Goal: Task Accomplishment & Management: Manage account settings

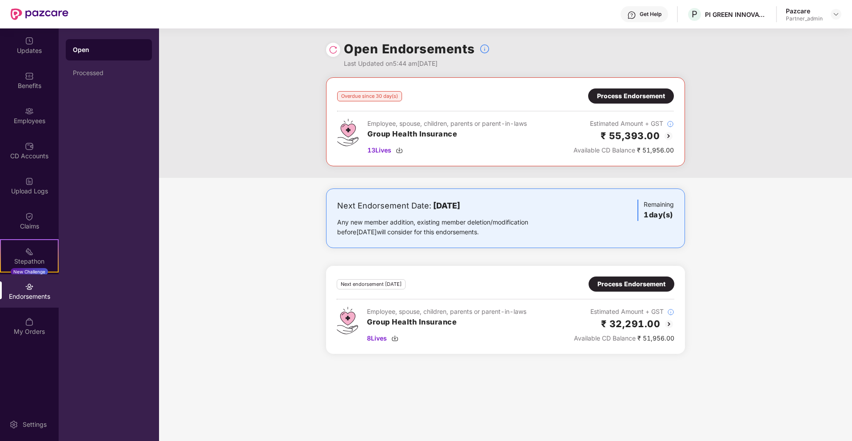
click at [841, 17] on div at bounding box center [836, 14] width 11 height 11
click at [838, 15] on img at bounding box center [835, 14] width 7 height 7
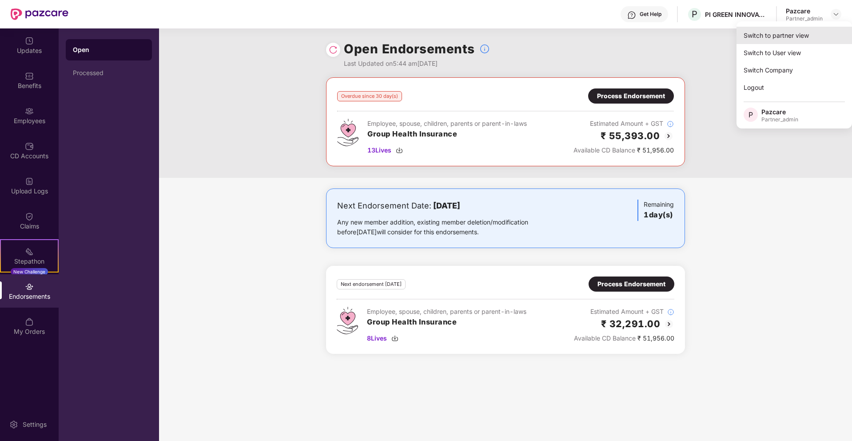
click at [781, 32] on div "Switch to partner view" at bounding box center [793, 35] width 115 height 17
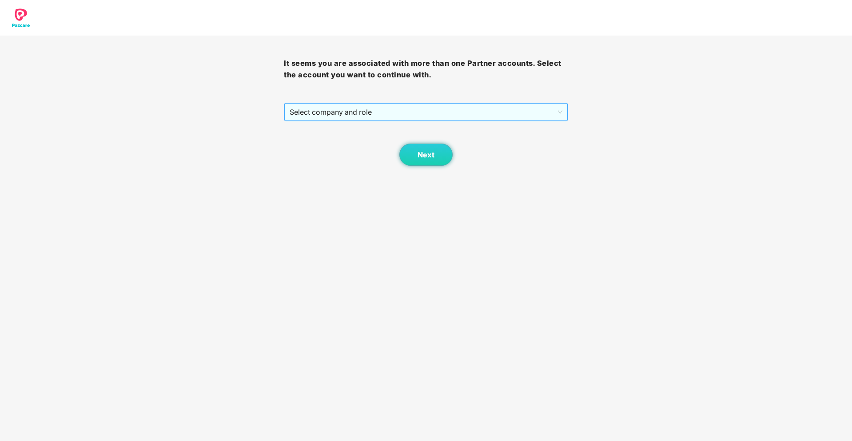
click at [445, 117] on span "Select company and role" at bounding box center [426, 111] width 272 height 17
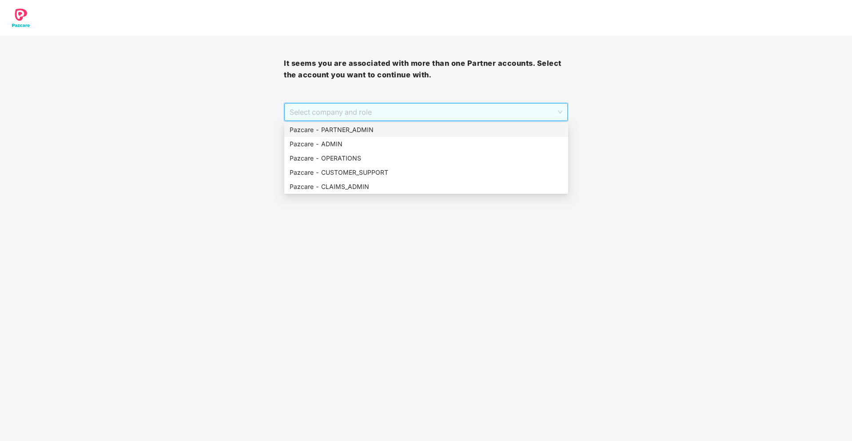
click at [396, 128] on div "Pazcare - PARTNER_ADMIN" at bounding box center [426, 130] width 273 height 10
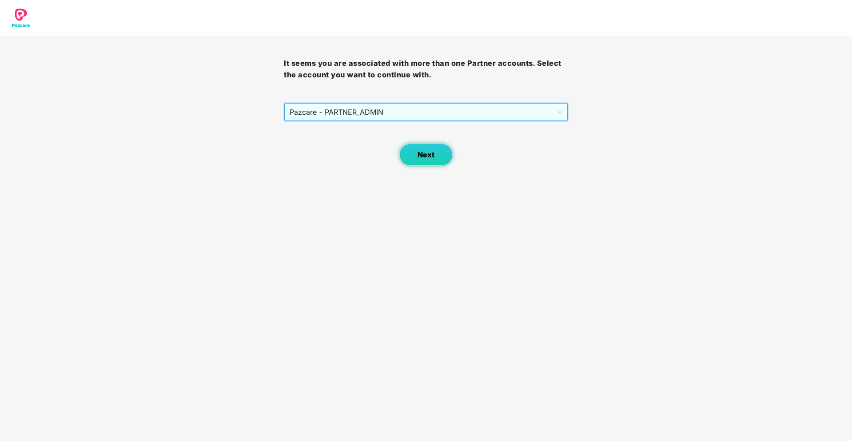
click at [421, 156] on span "Next" at bounding box center [425, 155] width 17 height 8
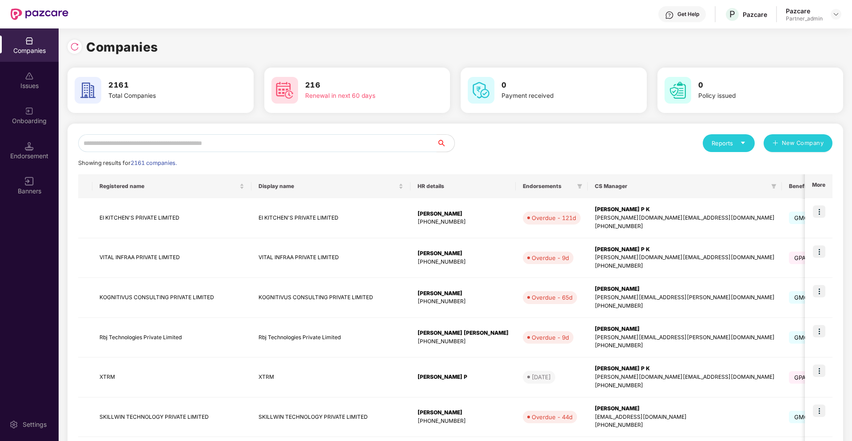
click at [408, 147] on input "text" at bounding box center [257, 143] width 358 height 18
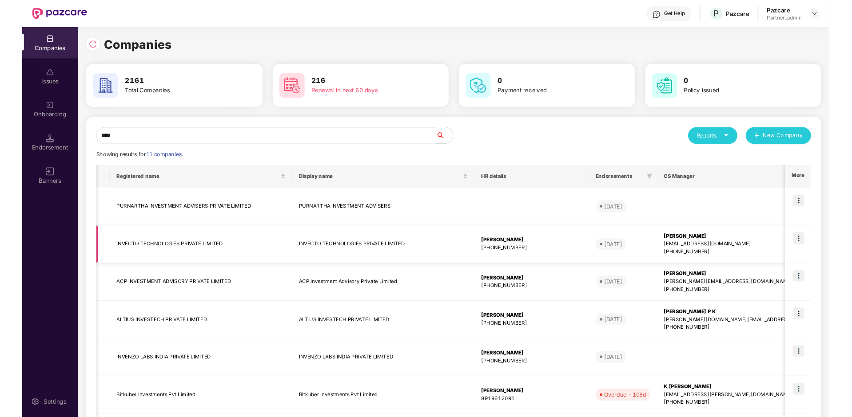
scroll to position [0, 216]
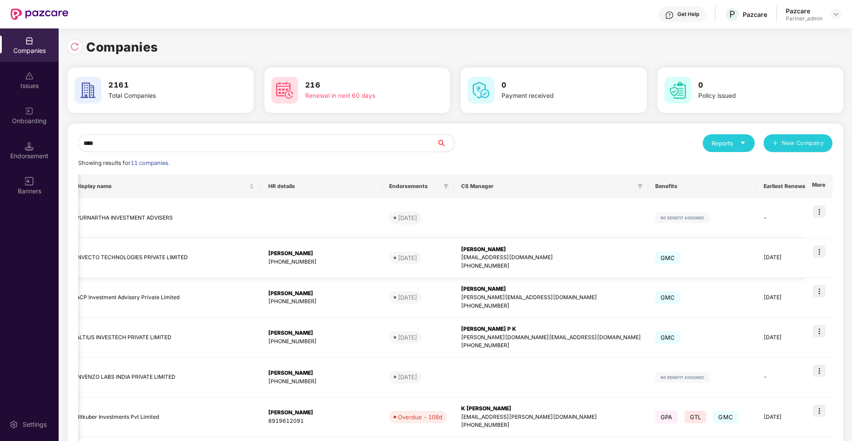
type input "****"
click at [819, 251] on img at bounding box center [819, 251] width 12 height 12
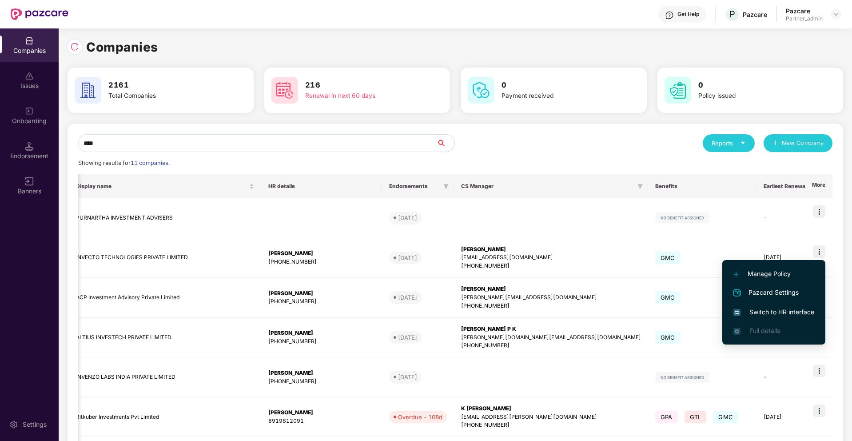
click at [788, 309] on span "Switch to HR interface" at bounding box center [773, 312] width 81 height 10
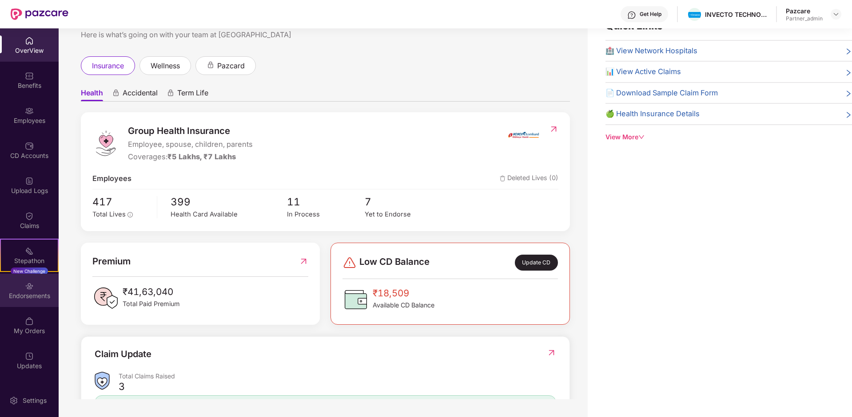
click at [31, 288] on img at bounding box center [29, 286] width 9 height 9
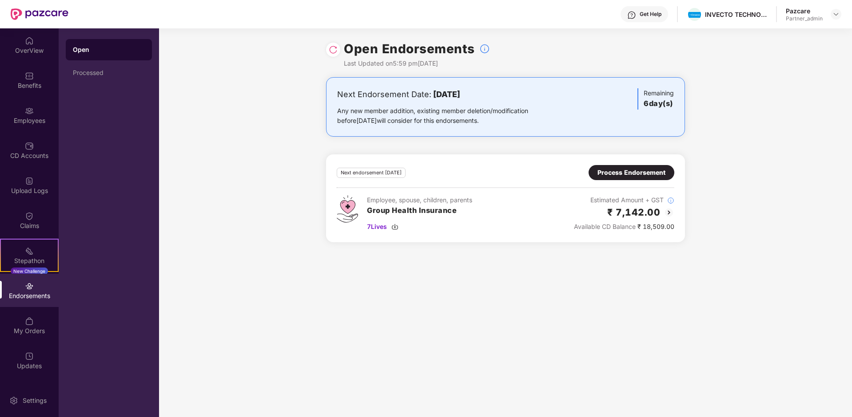
click at [635, 172] on div "Process Endorsement" at bounding box center [631, 173] width 68 height 10
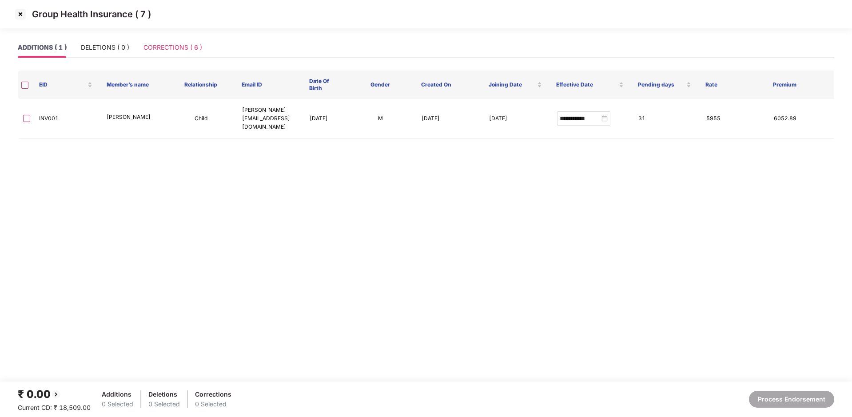
click at [183, 54] on div "CORRECTIONS ( 6 )" at bounding box center [172, 47] width 59 height 20
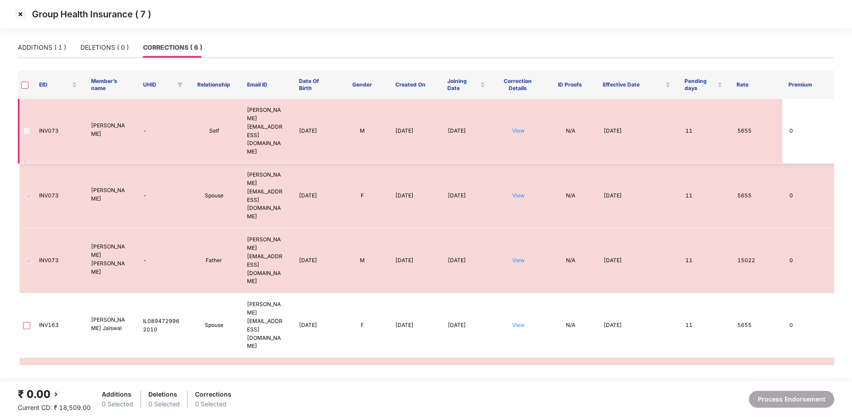
click at [28, 127] on span at bounding box center [26, 130] width 7 height 7
click at [28, 89] on th at bounding box center [25, 85] width 14 height 28
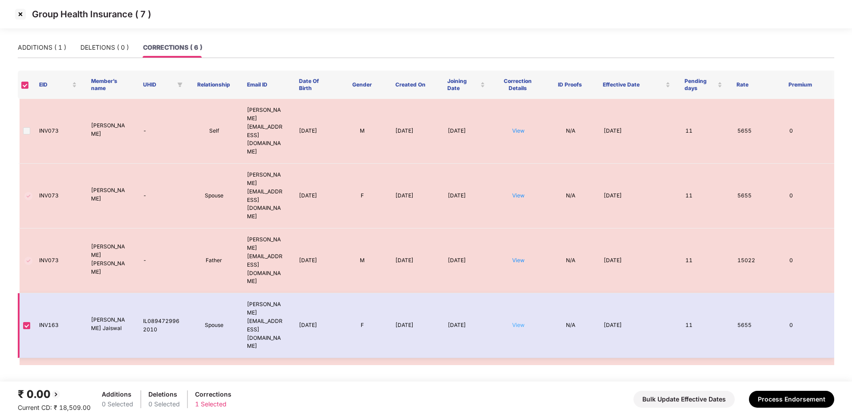
click at [517, 322] on link "View" at bounding box center [518, 325] width 12 height 7
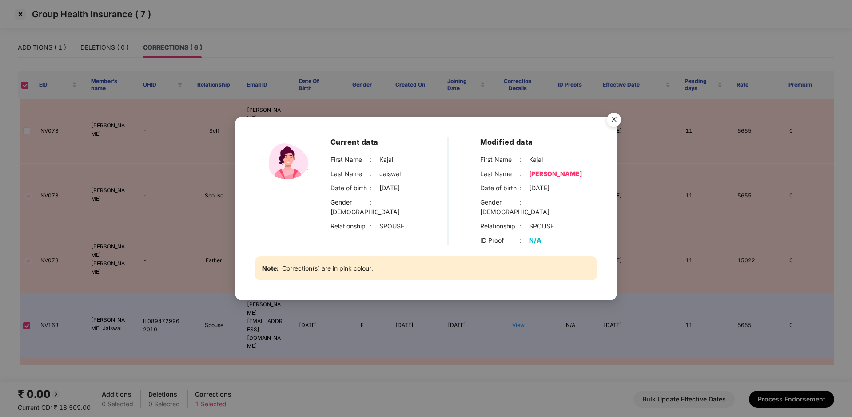
click at [618, 126] on img "Close" at bounding box center [613, 121] width 25 height 25
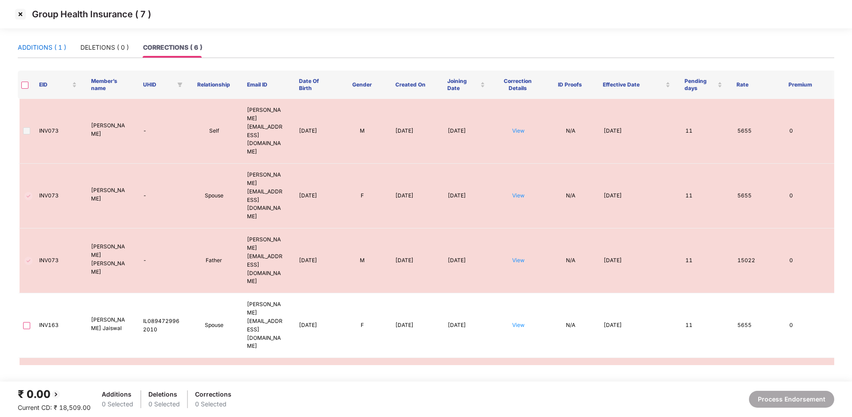
click at [47, 44] on div "ADDITIONS ( 1 )" at bounding box center [42, 48] width 48 height 10
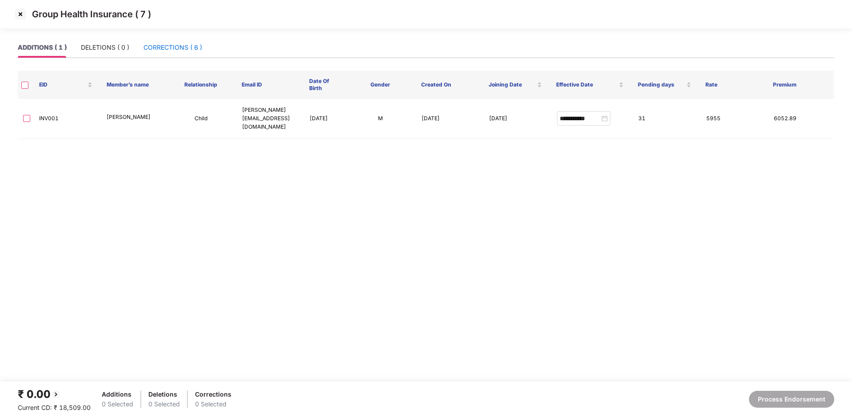
click at [168, 50] on div "CORRECTIONS ( 6 )" at bounding box center [172, 48] width 59 height 10
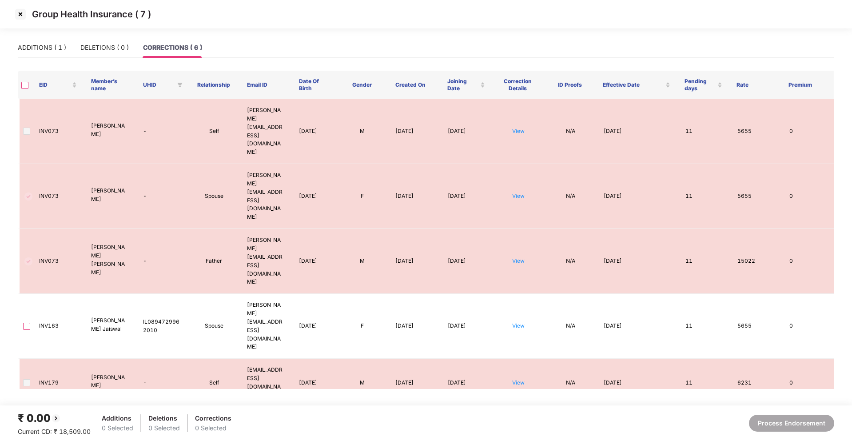
click at [25, 16] on img at bounding box center [20, 14] width 14 height 14
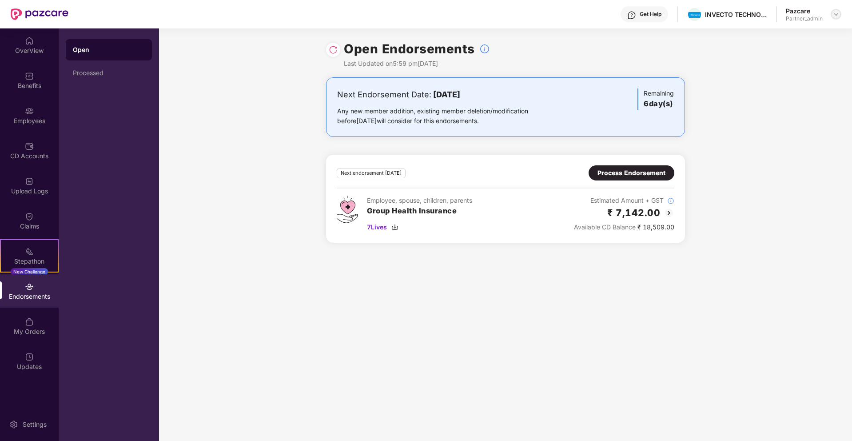
click at [835, 16] on img at bounding box center [835, 14] width 7 height 7
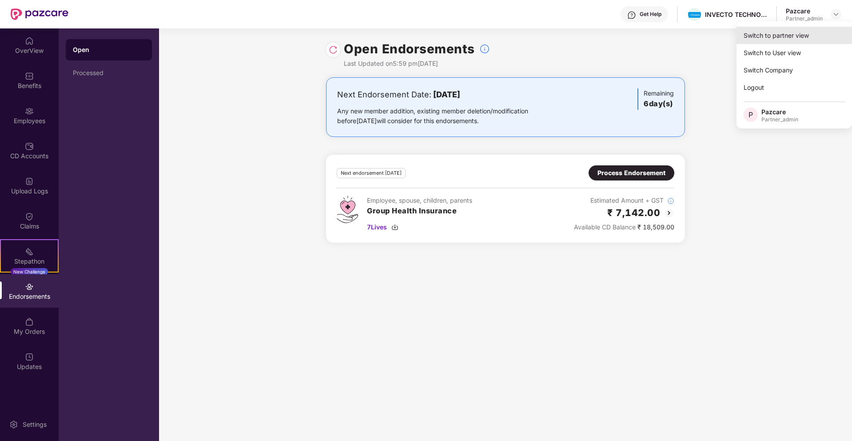
click at [778, 37] on div "Switch to partner view" at bounding box center [793, 35] width 115 height 17
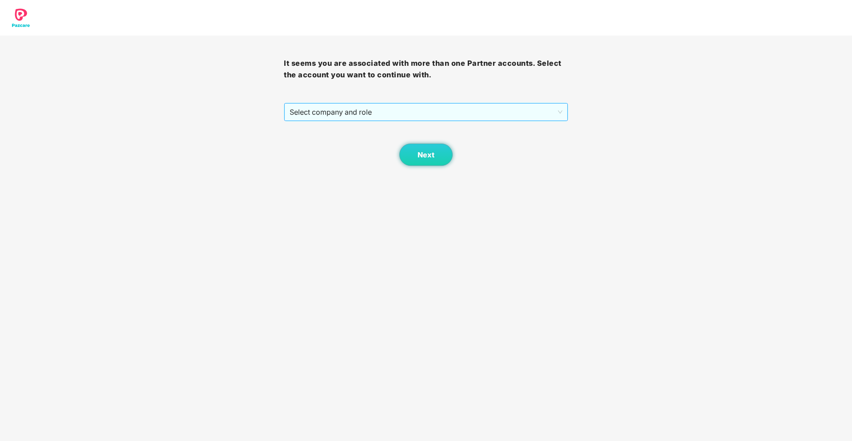
click at [482, 112] on span "Select company and role" at bounding box center [426, 111] width 272 height 17
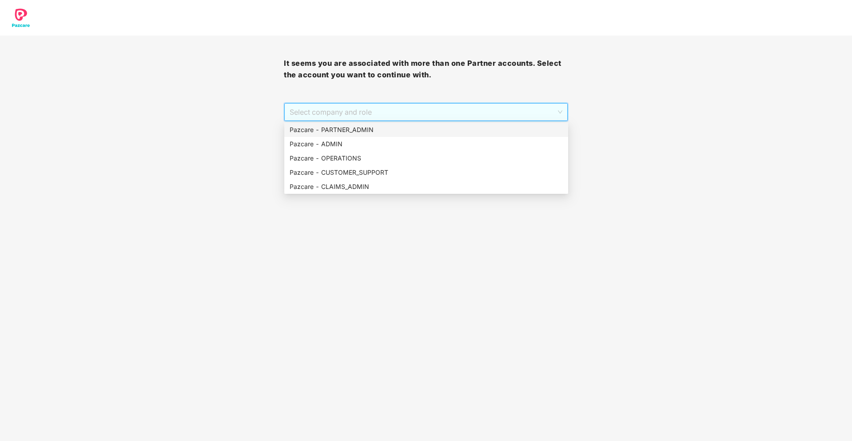
click at [396, 129] on div "Pazcare - PARTNER_ADMIN" at bounding box center [426, 130] width 273 height 10
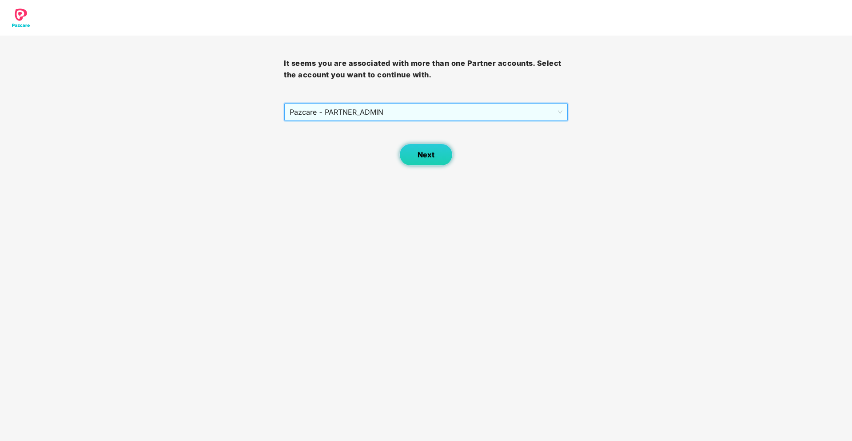
click at [429, 144] on button "Next" at bounding box center [425, 154] width 53 height 22
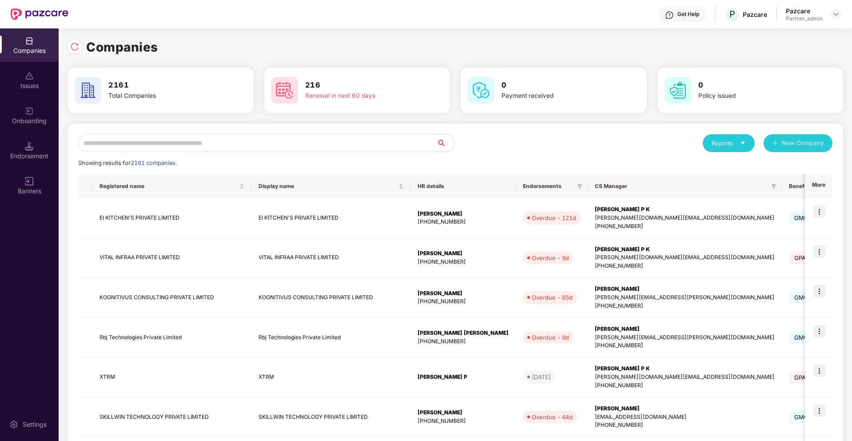
click at [333, 147] on input "text" at bounding box center [257, 143] width 358 height 18
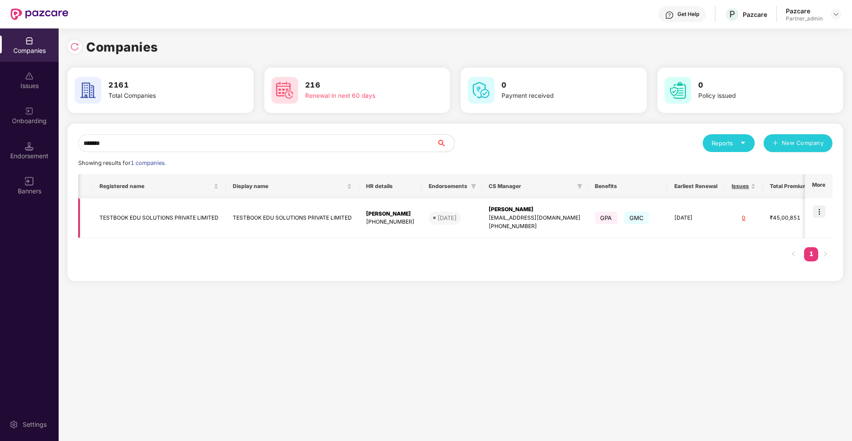
scroll to position [0, 78]
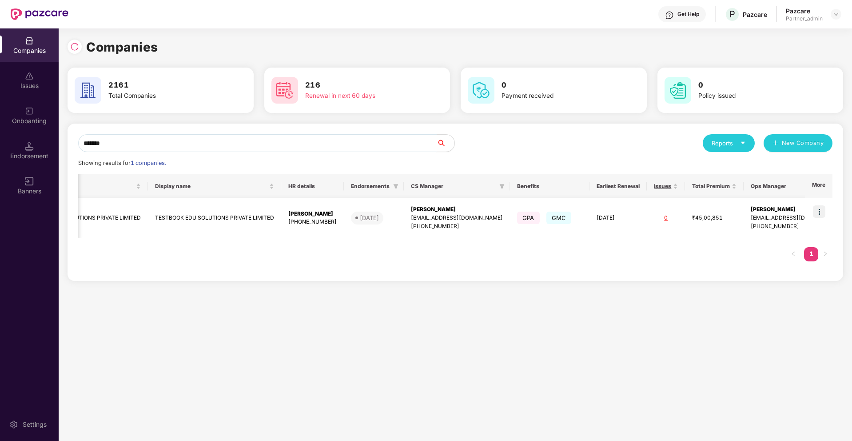
type input "*******"
click at [820, 212] on img at bounding box center [819, 211] width 12 height 12
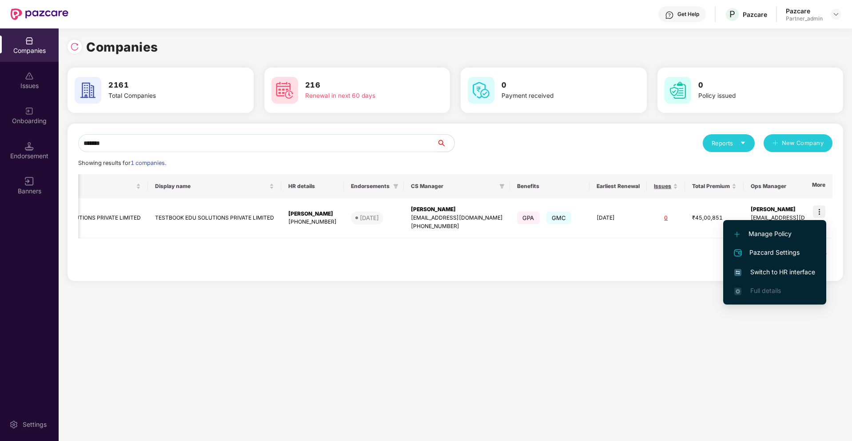
click at [777, 269] on span "Switch to HR interface" at bounding box center [774, 272] width 81 height 10
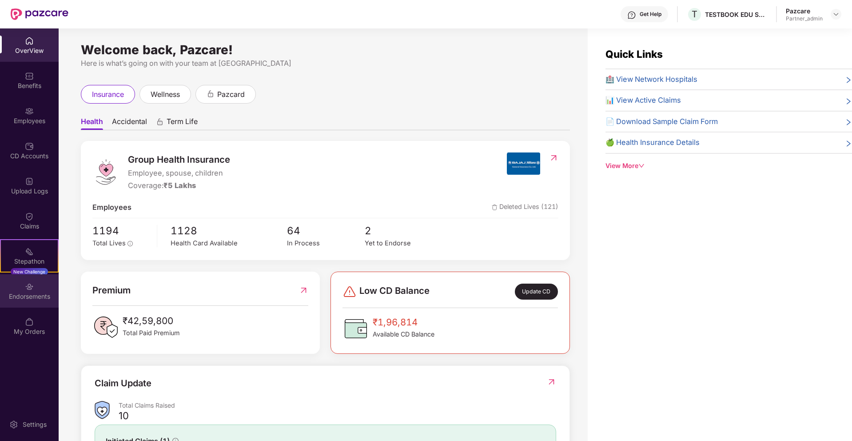
click at [33, 293] on div "Endorsements" at bounding box center [29, 296] width 59 height 9
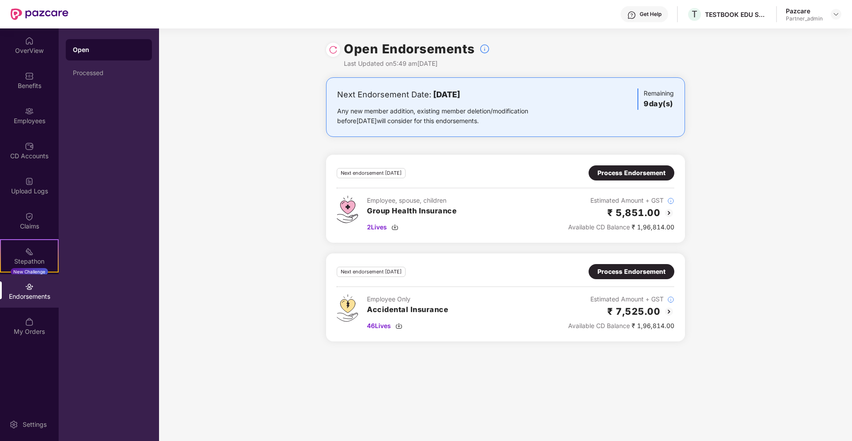
click at [667, 214] on img at bounding box center [669, 212] width 11 height 11
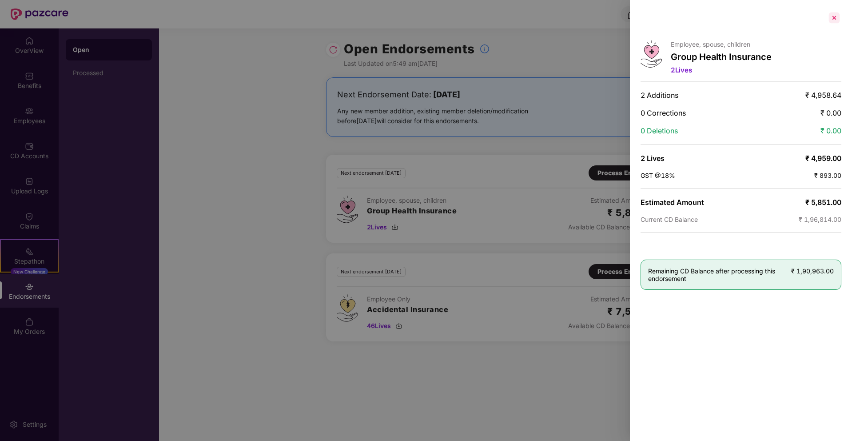
click at [837, 16] on div at bounding box center [834, 18] width 14 height 14
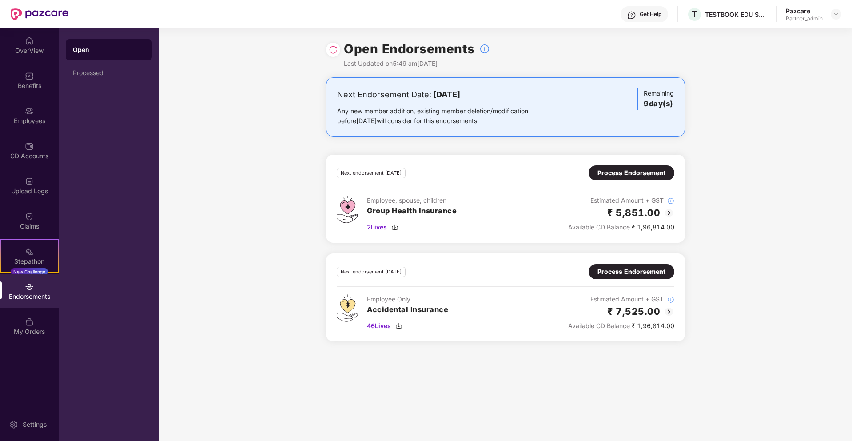
click at [530, 310] on div "Employee Only Accidental Insurance 46 Lives Estimated Amount + GST ₹ 7,525.00 A…" at bounding box center [506, 312] width 338 height 36
click at [669, 314] on img at bounding box center [669, 311] width 11 height 11
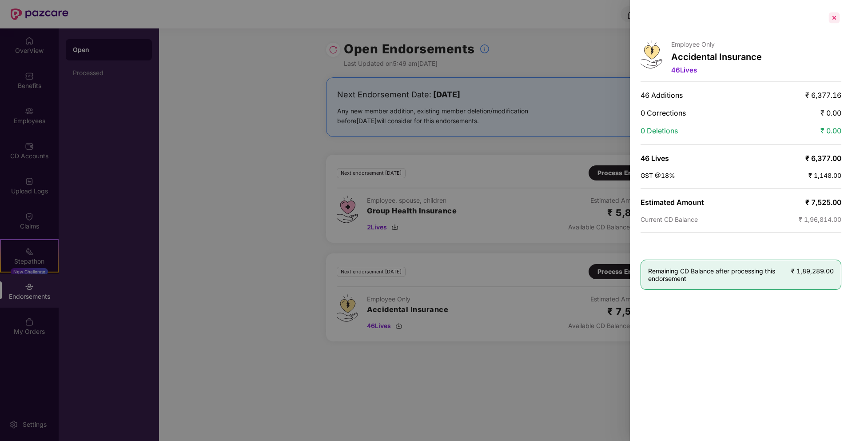
click at [834, 16] on div at bounding box center [834, 18] width 14 height 14
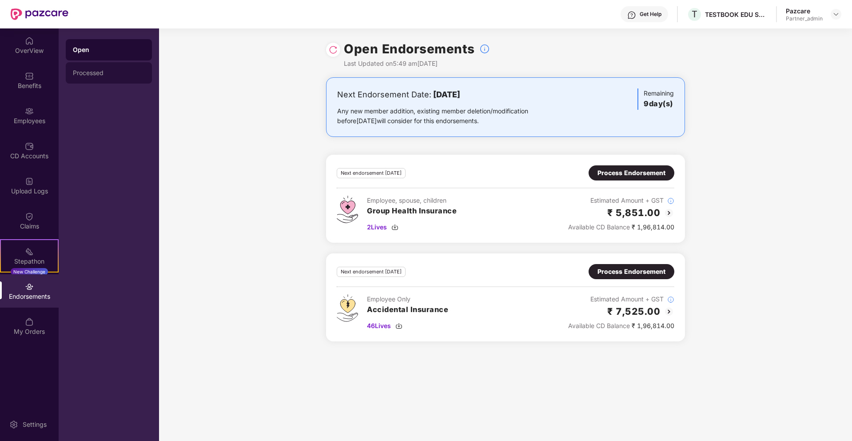
click at [99, 68] on div "Processed" at bounding box center [109, 72] width 86 height 21
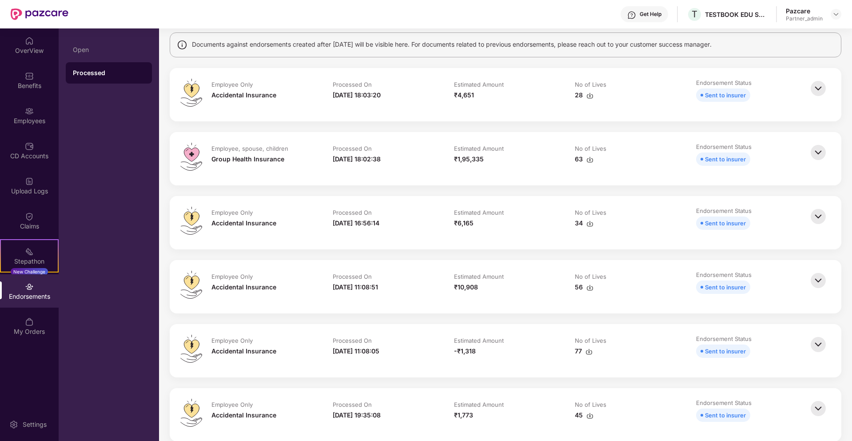
scroll to position [67, 0]
click at [820, 153] on img at bounding box center [818, 152] width 20 height 20
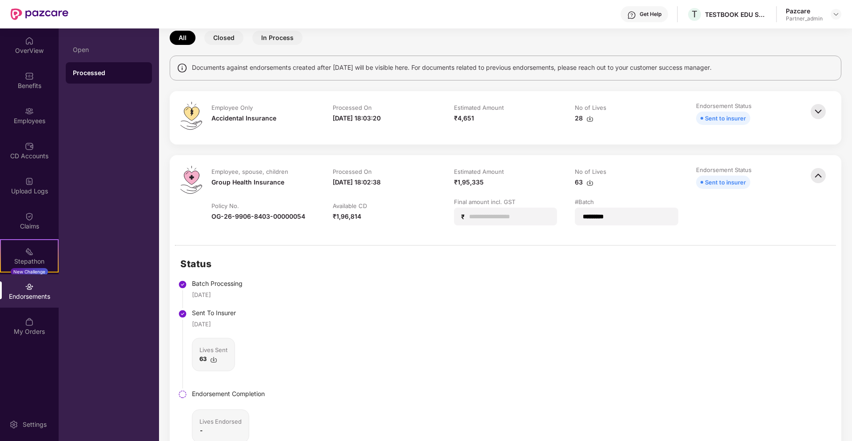
scroll to position [3, 0]
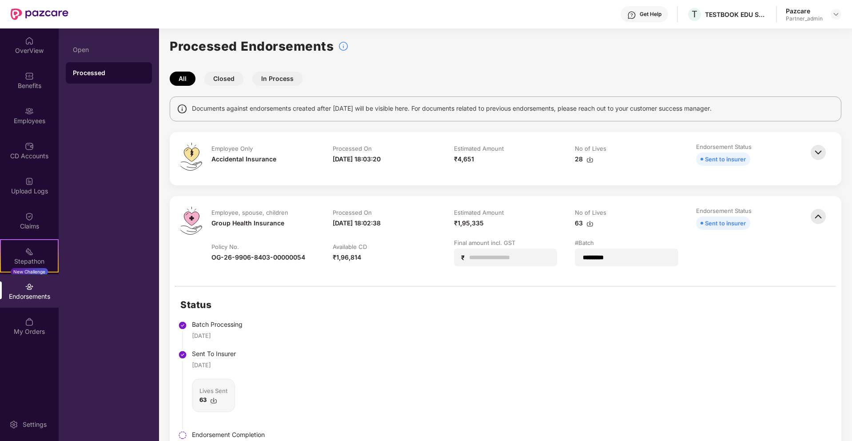
click at [820, 151] on img at bounding box center [818, 153] width 20 height 20
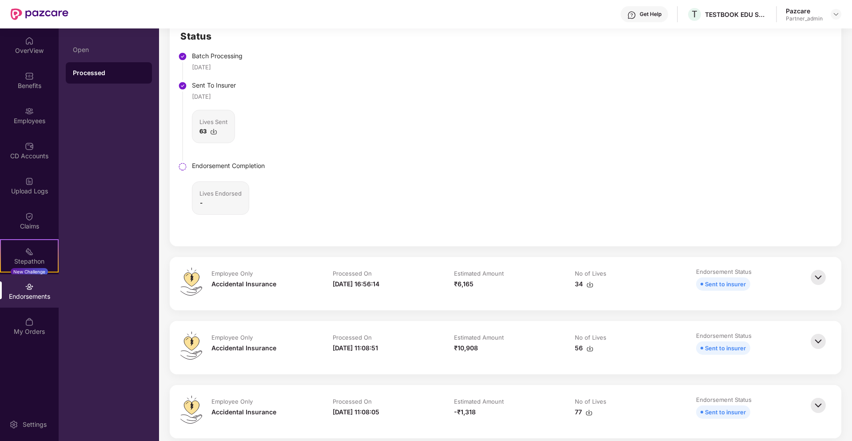
scroll to position [547, 0]
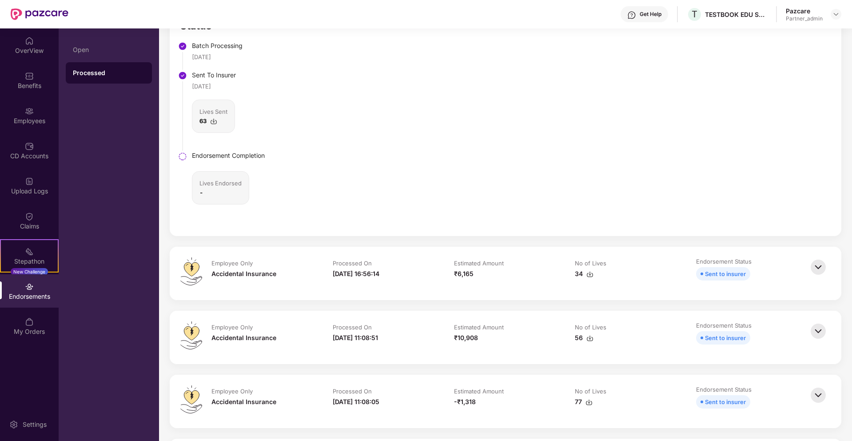
click at [823, 260] on img at bounding box center [818, 267] width 20 height 20
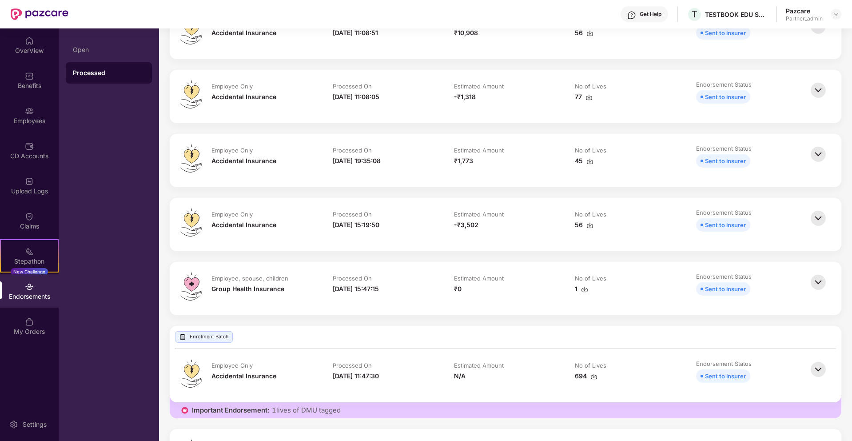
scroll to position [1124, 0]
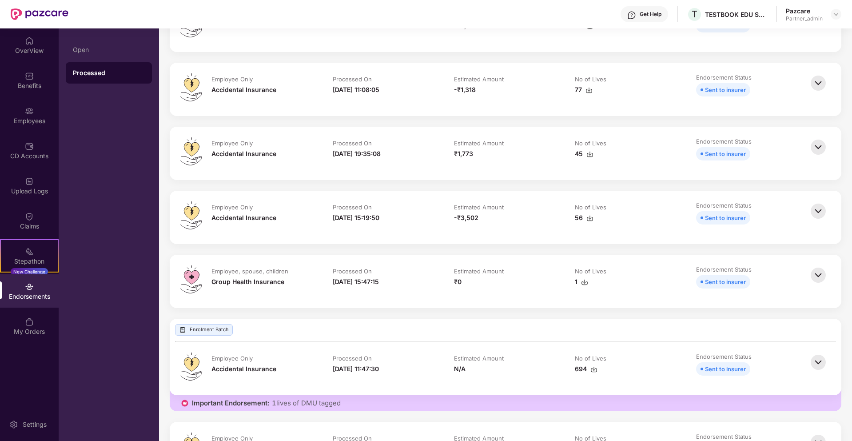
click at [816, 366] on img at bounding box center [818, 362] width 20 height 20
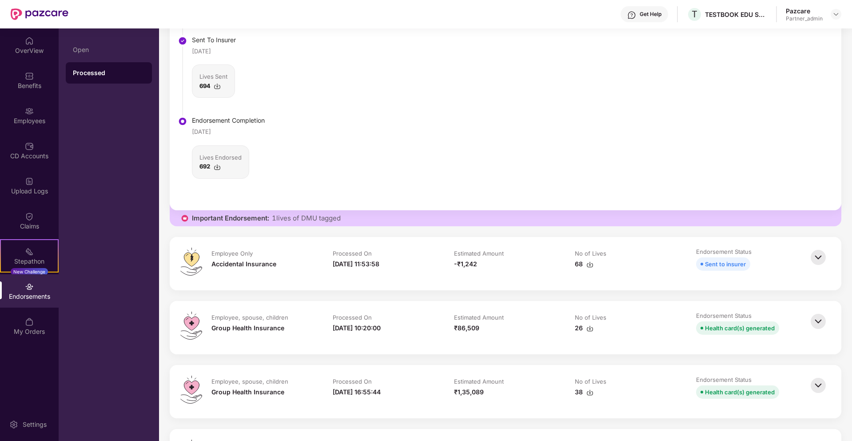
scroll to position [1586, 0]
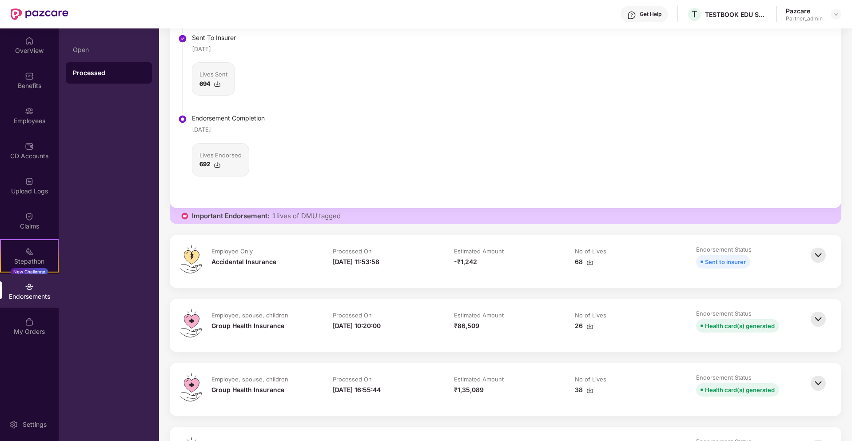
click at [821, 257] on img at bounding box center [818, 255] width 20 height 20
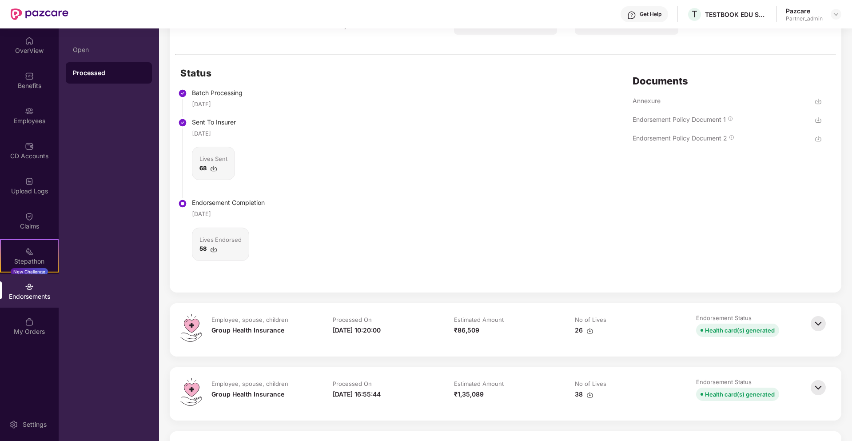
scroll to position [1907, 0]
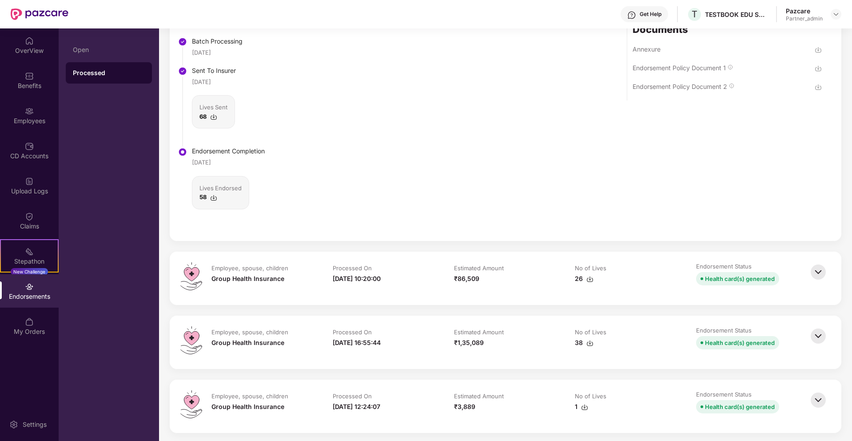
click at [821, 334] on img at bounding box center [818, 336] width 20 height 20
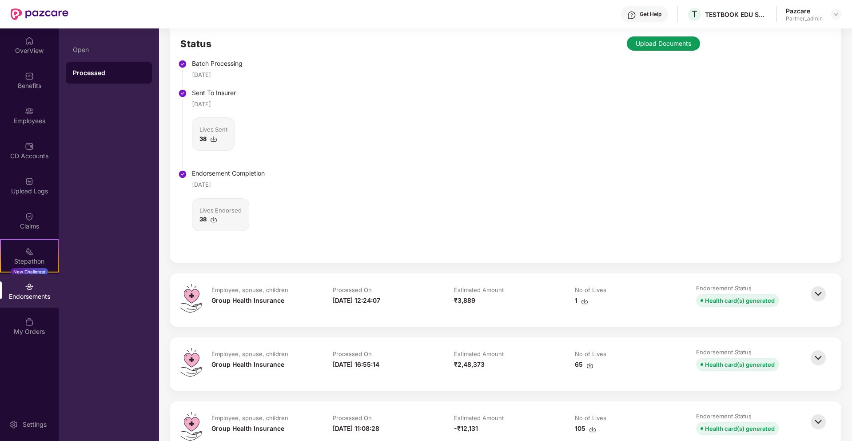
scroll to position [2317, 0]
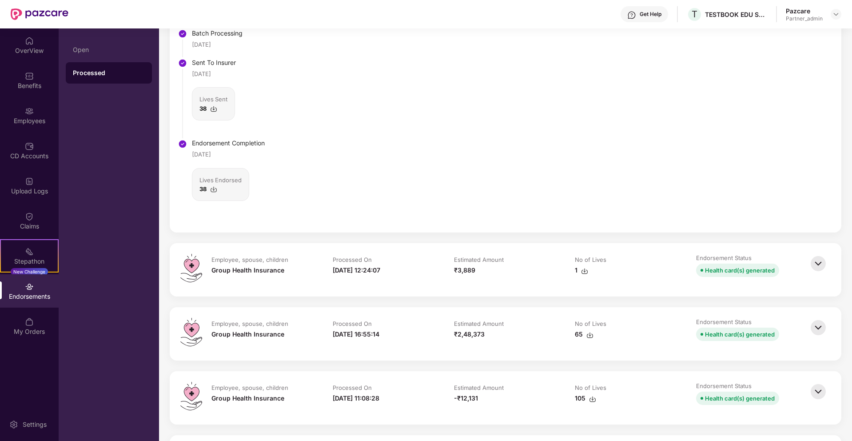
click at [817, 265] on img at bounding box center [818, 264] width 20 height 20
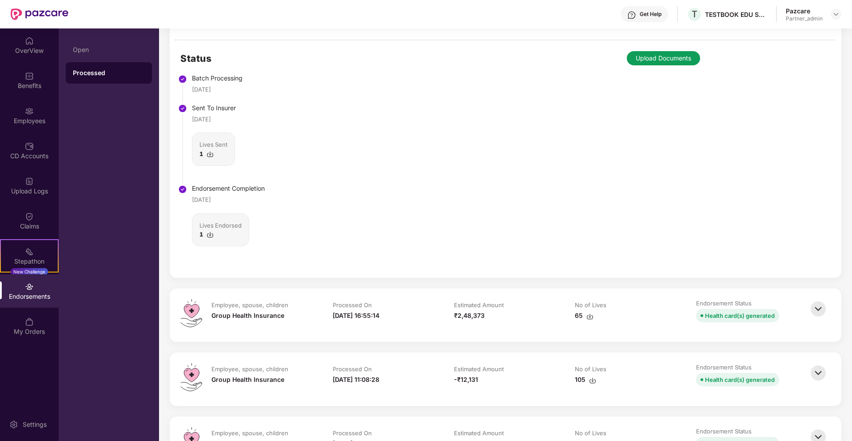
scroll to position [2664, 0]
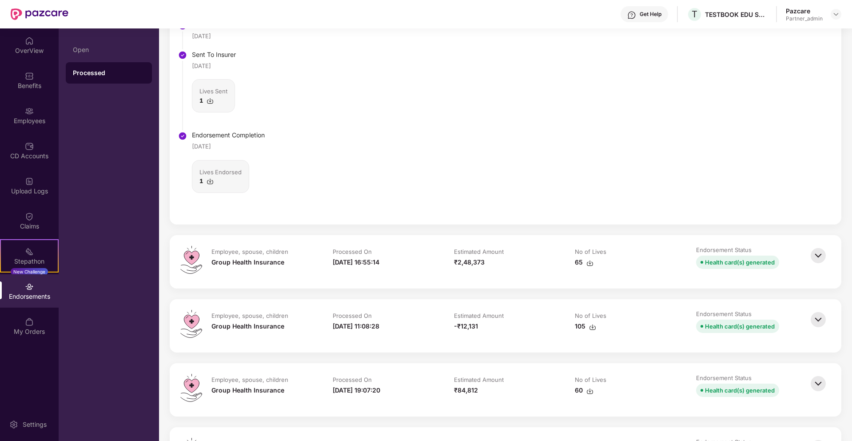
click at [816, 257] on img at bounding box center [818, 256] width 20 height 20
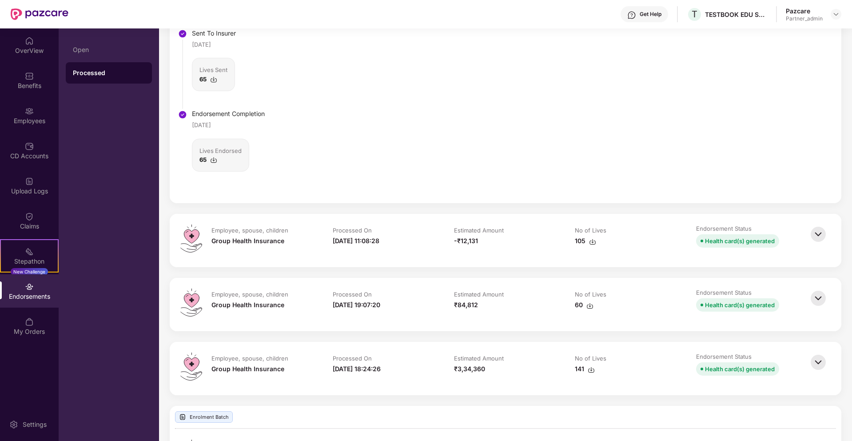
scroll to position [3041, 0]
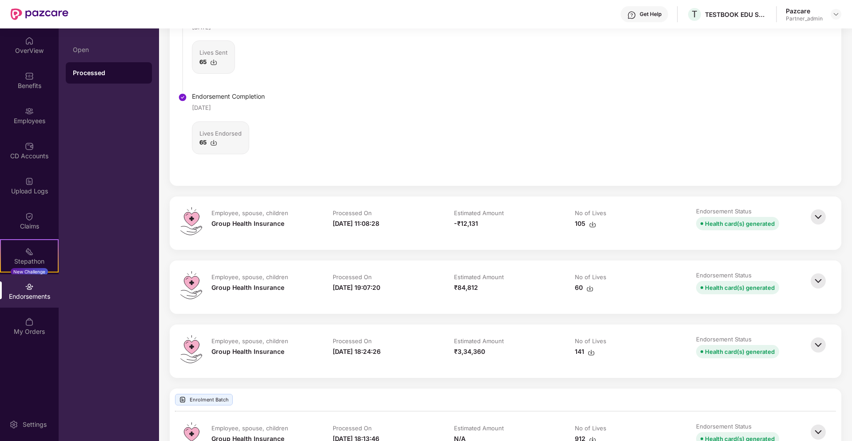
click at [818, 214] on img at bounding box center [818, 217] width 20 height 20
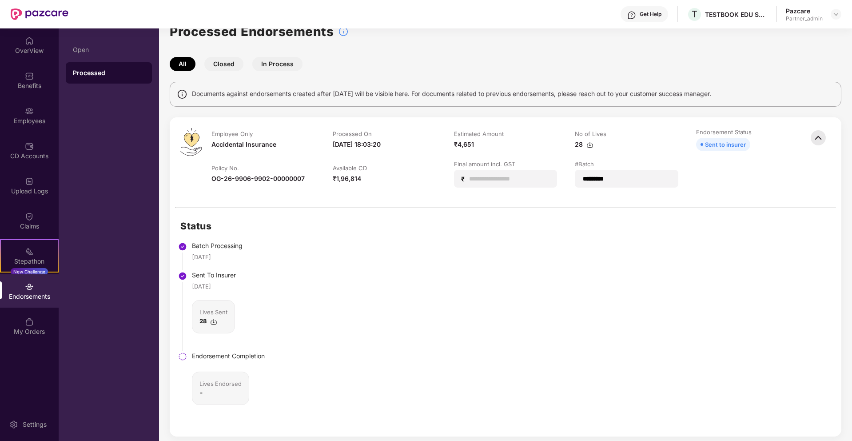
scroll to position [0, 0]
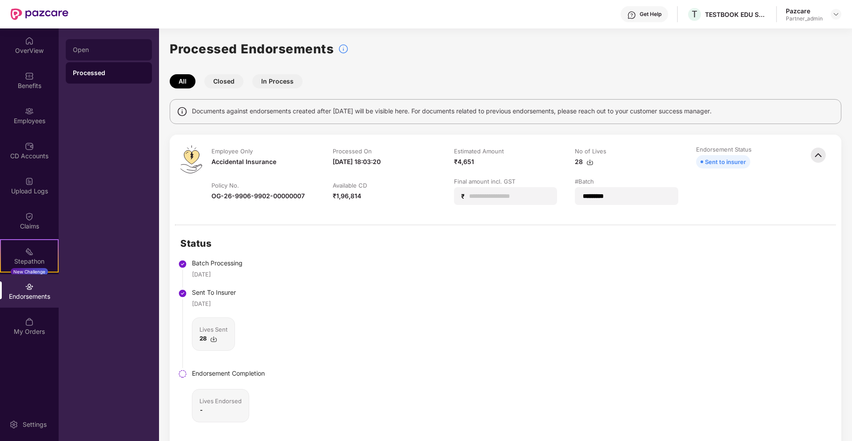
click at [84, 49] on div "Open" at bounding box center [109, 49] width 72 height 7
